Goal: Transaction & Acquisition: Register for event/course

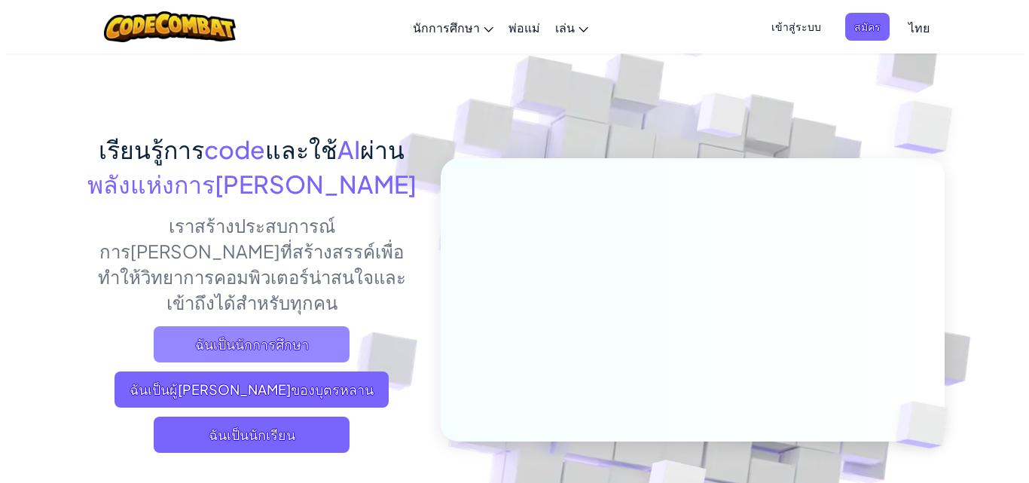
scroll to position [75, 0]
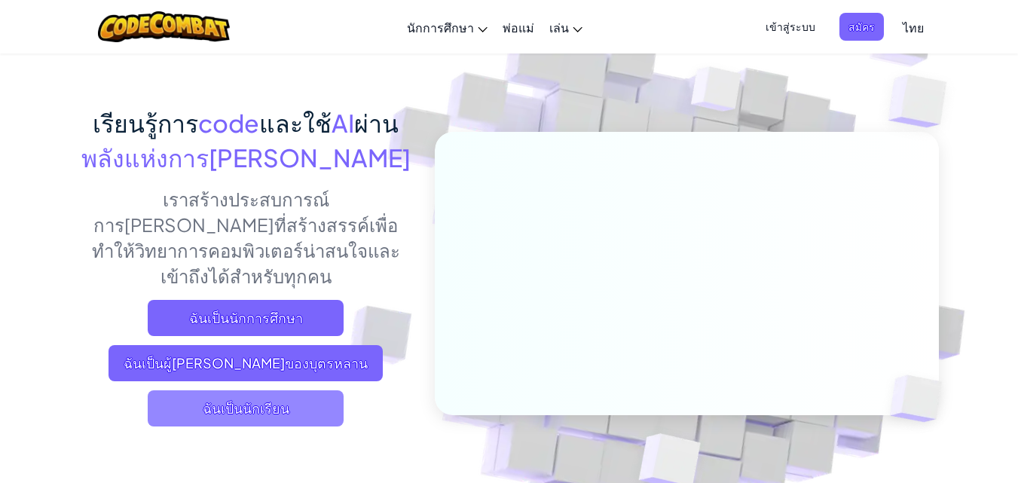
click at [301, 391] on span "ฉันเป็นนักเรียน" at bounding box center [246, 408] width 196 height 36
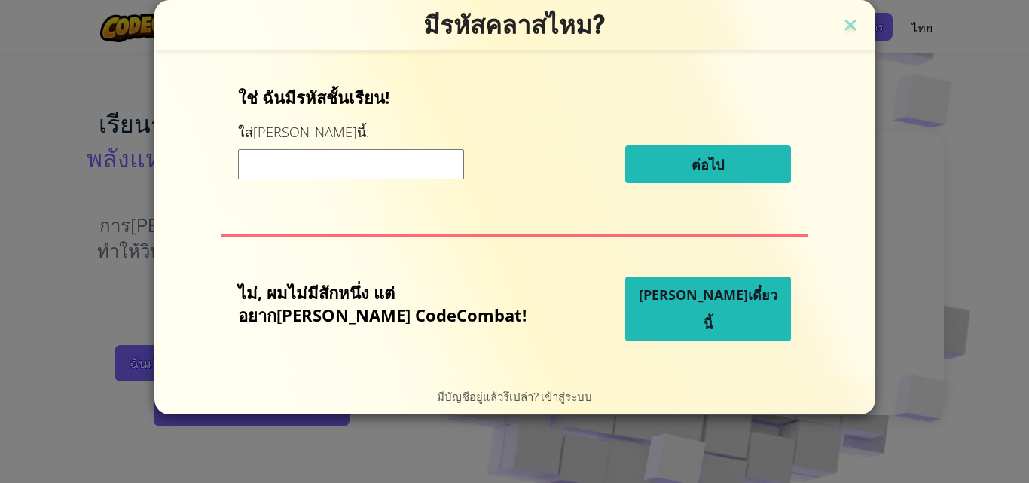
click at [395, 182] on div "ต่อไป" at bounding box center [514, 164] width 553 height 38
click at [394, 170] on input at bounding box center [351, 164] width 226 height 30
type input "waterfiresink"
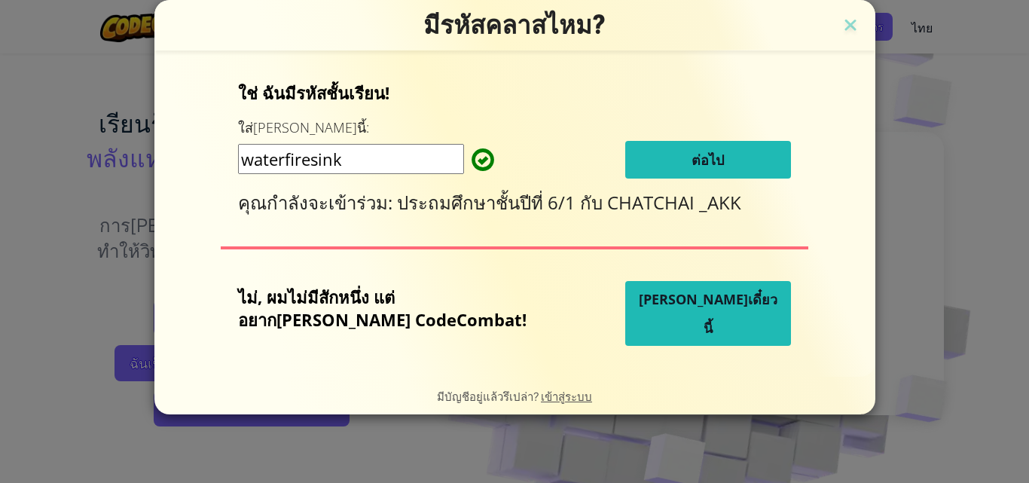
click at [634, 163] on button "ต่อไป" at bounding box center [708, 160] width 166 height 38
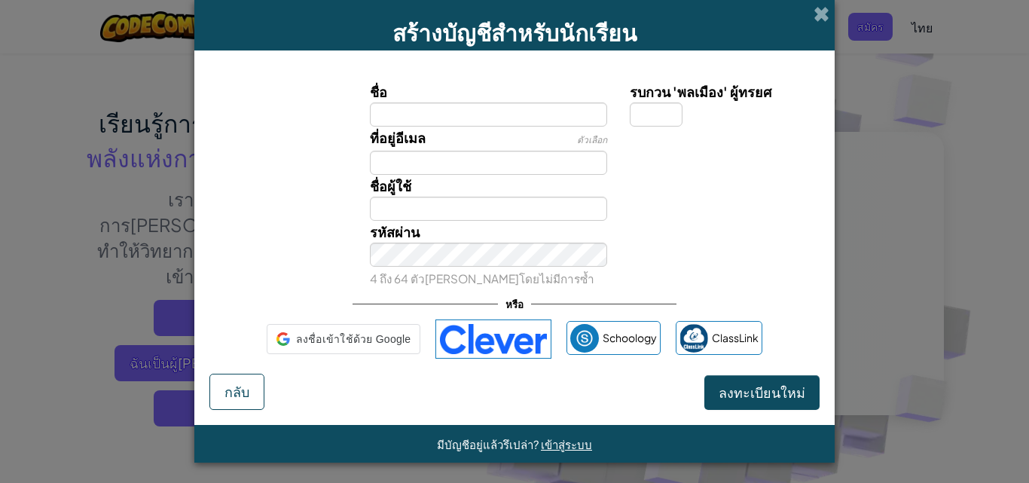
click at [634, 163] on div "ที่อยู่อีเมล ตัวเลือก" at bounding box center [514, 151] width 625 height 48
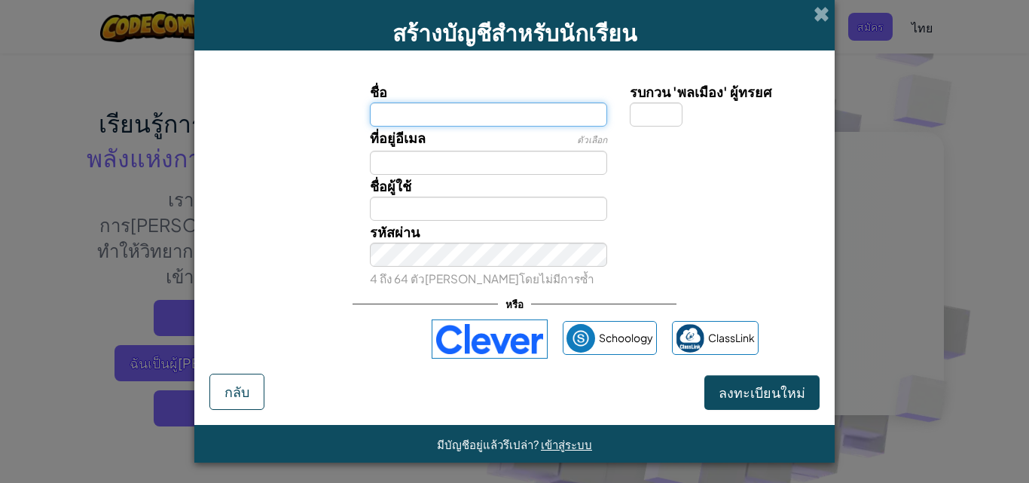
click at [526, 121] on input "ชื่อ" at bounding box center [489, 114] width 238 height 24
click at [566, 449] on span "เข้าสู่ระบบ" at bounding box center [566, 444] width 51 height 14
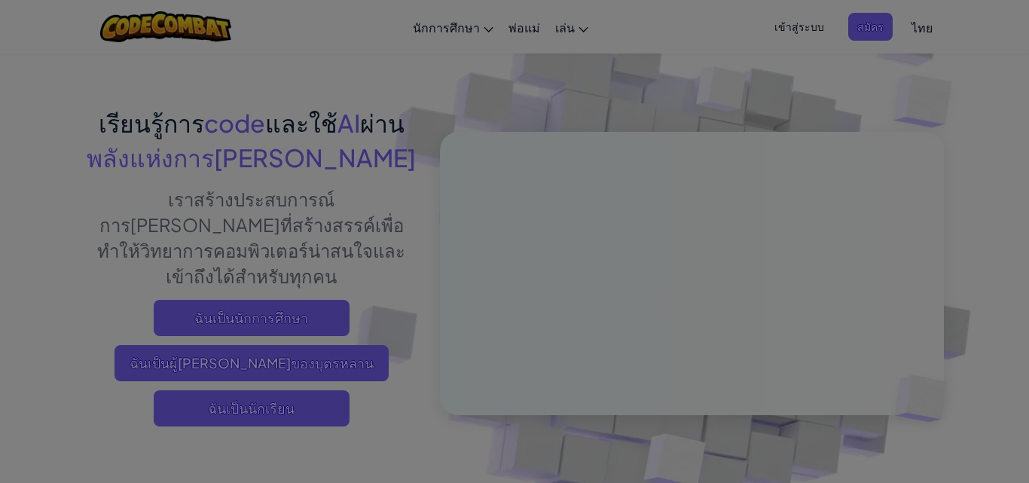
type input "ด.ญ.อานา ธรรมอยู่"
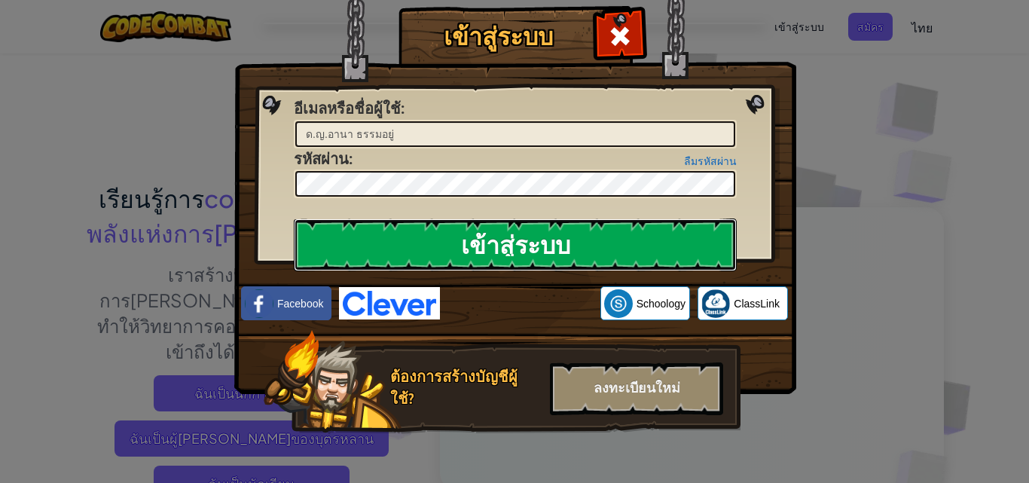
click at [461, 246] on input "เข้าสู่ระบบ" at bounding box center [515, 245] width 443 height 53
